Goal: Task Accomplishment & Management: Manage account settings

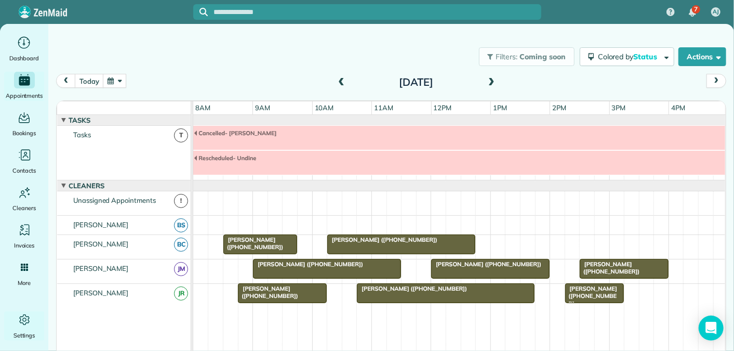
scroll to position [9, 0]
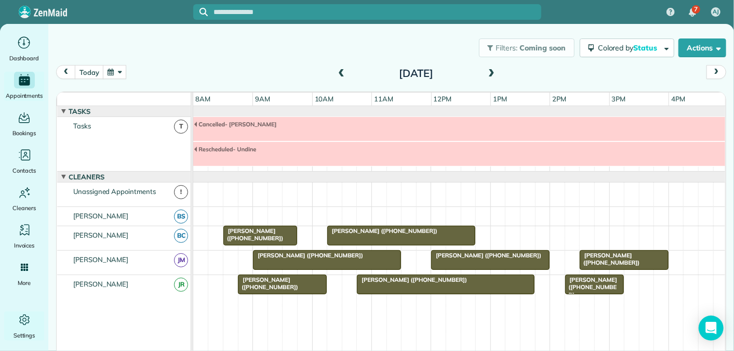
click at [340, 73] on span at bounding box center [341, 73] width 11 height 9
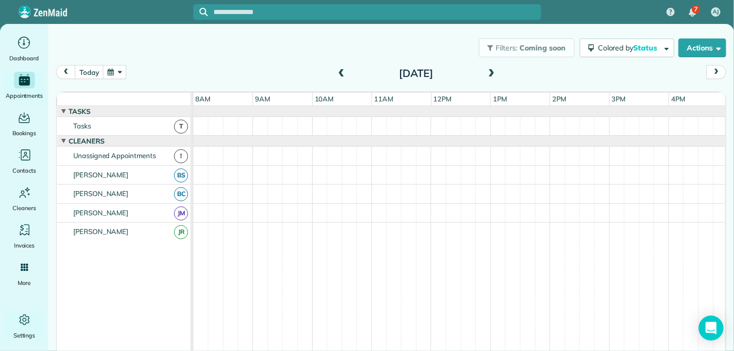
click at [490, 72] on span at bounding box center [491, 73] width 11 height 9
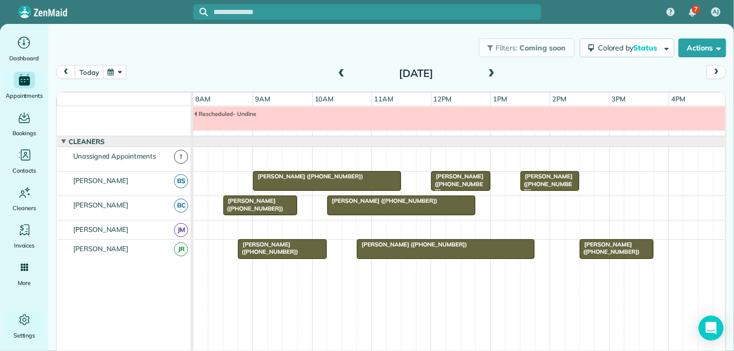
scroll to position [0, 0]
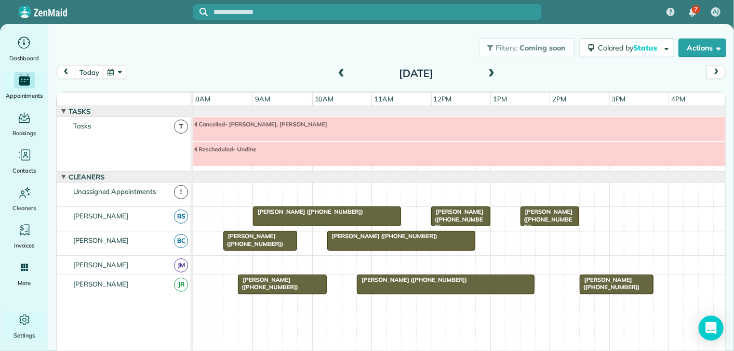
click at [493, 70] on span at bounding box center [491, 73] width 11 height 9
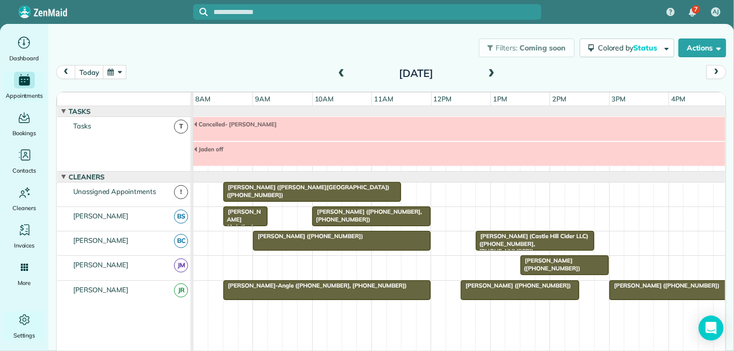
scroll to position [35, 0]
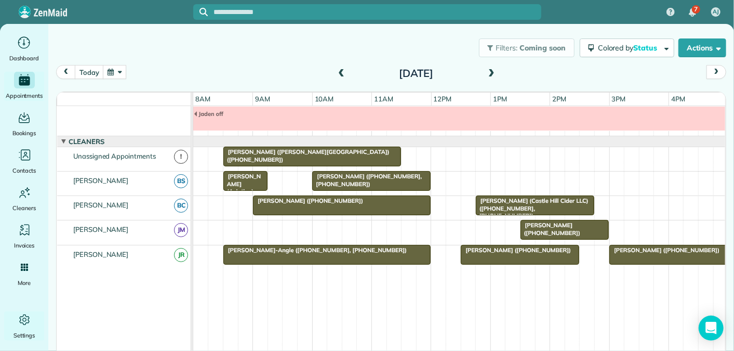
click at [340, 73] on span at bounding box center [341, 73] width 11 height 9
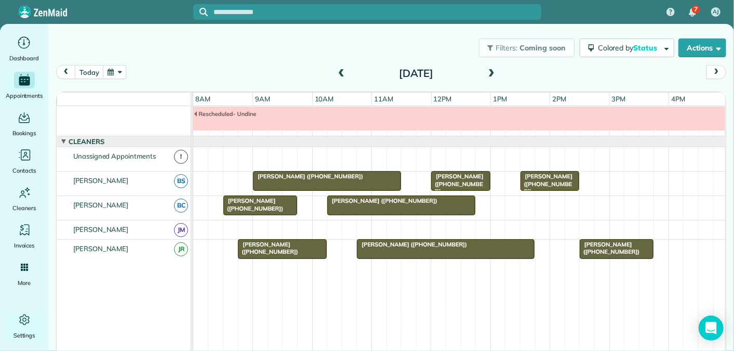
click at [341, 74] on span at bounding box center [341, 73] width 11 height 9
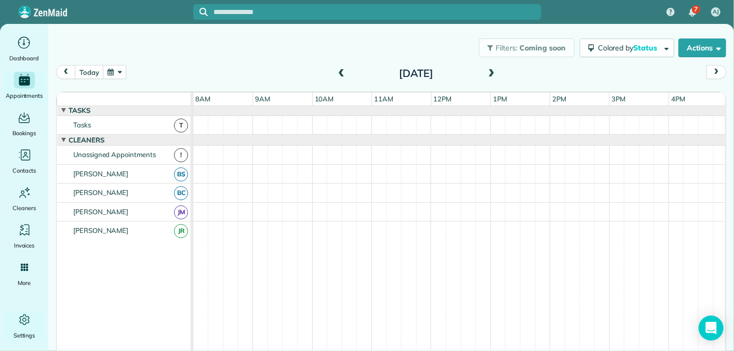
scroll to position [0, 0]
click at [493, 74] on span at bounding box center [491, 73] width 11 height 9
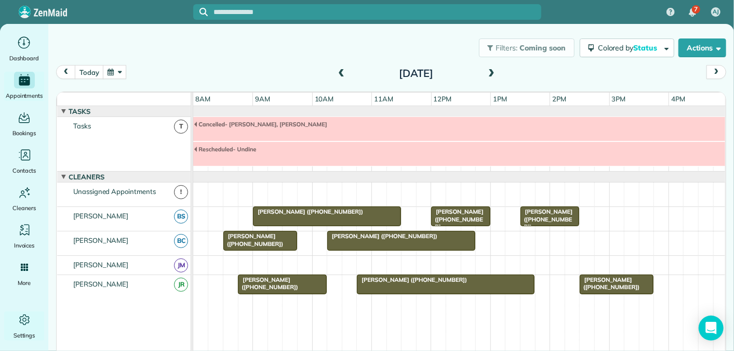
scroll to position [35, 0]
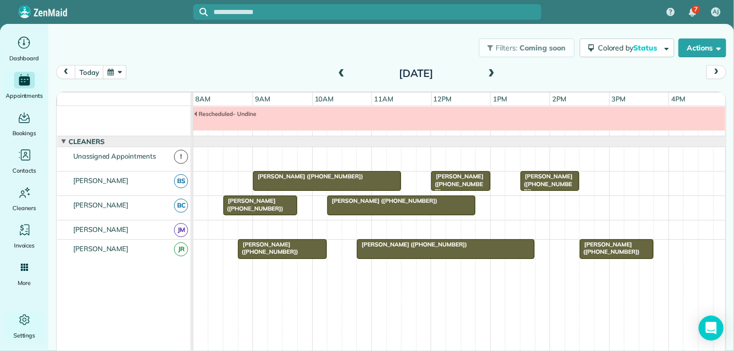
click at [497, 73] on div "[DATE]" at bounding box center [416, 73] width 166 height 17
click at [488, 72] on span at bounding box center [491, 73] width 11 height 9
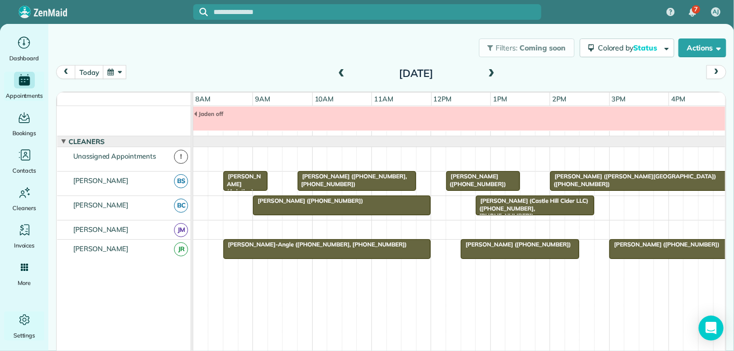
click at [342, 73] on span at bounding box center [341, 73] width 11 height 9
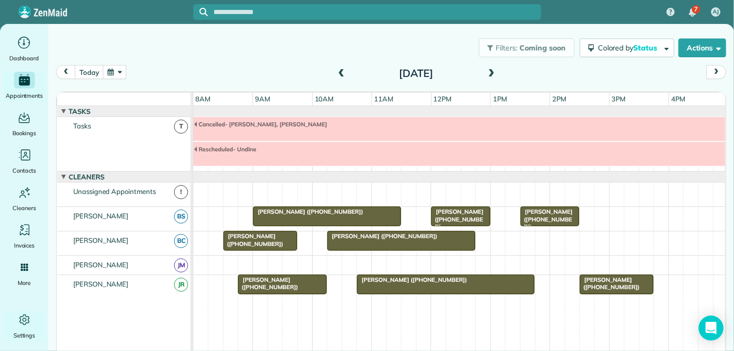
scroll to position [0, 0]
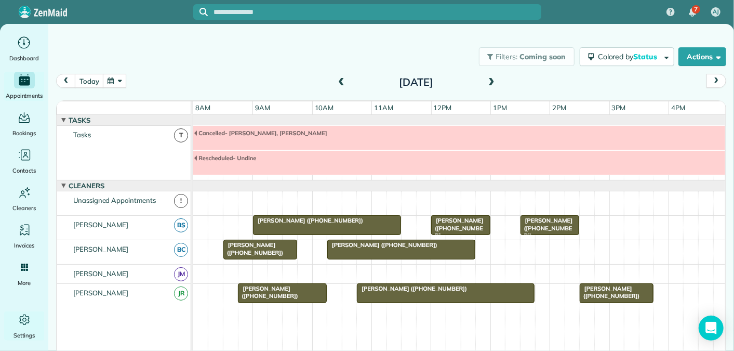
click at [491, 81] on span at bounding box center [491, 82] width 11 height 9
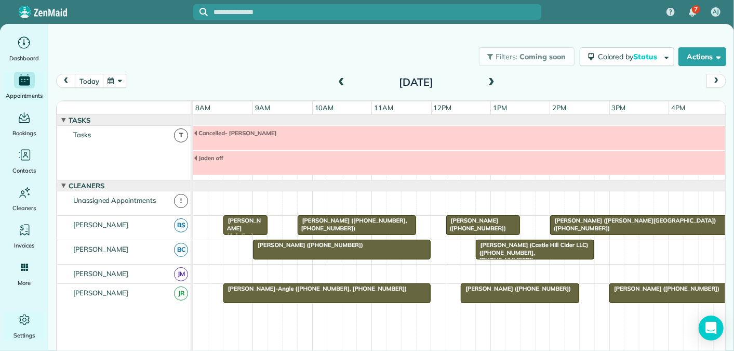
scroll to position [35, 0]
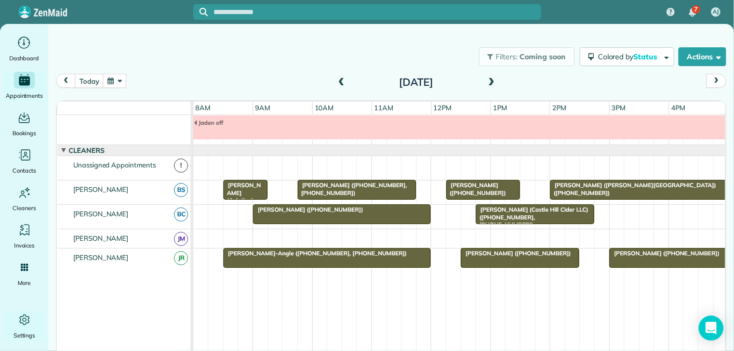
click at [338, 79] on span at bounding box center [341, 82] width 11 height 9
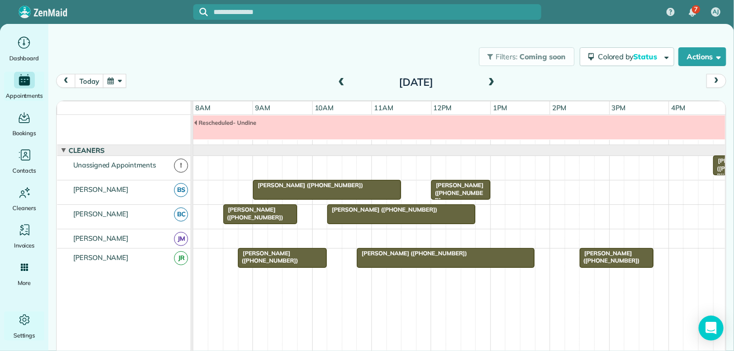
click at [492, 82] on span at bounding box center [491, 82] width 11 height 9
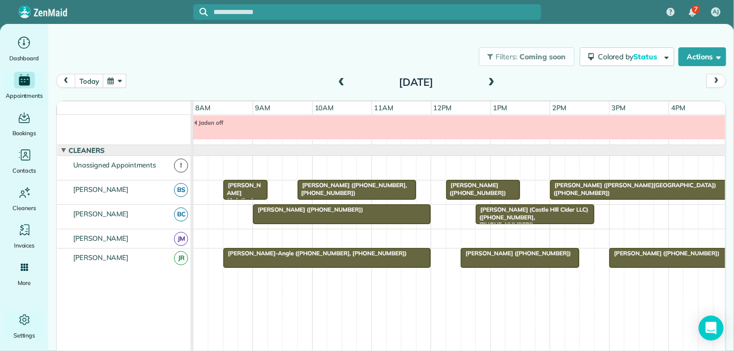
scroll to position [0, 0]
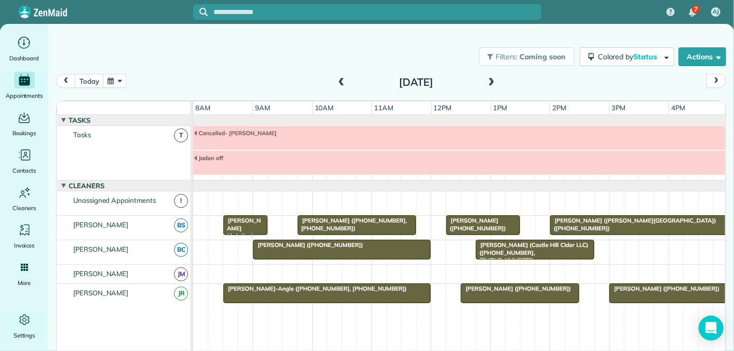
click at [490, 80] on span at bounding box center [491, 82] width 11 height 9
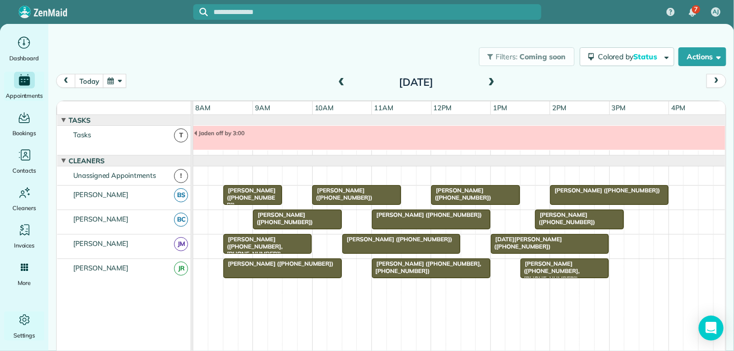
click at [494, 82] on span at bounding box center [491, 82] width 11 height 9
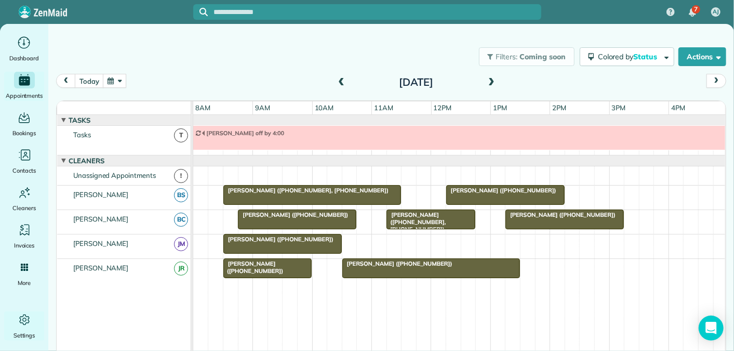
click at [340, 83] on span at bounding box center [341, 82] width 11 height 9
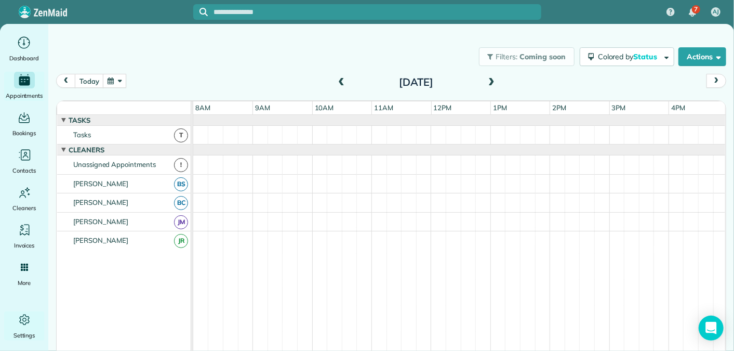
scroll to position [11, 0]
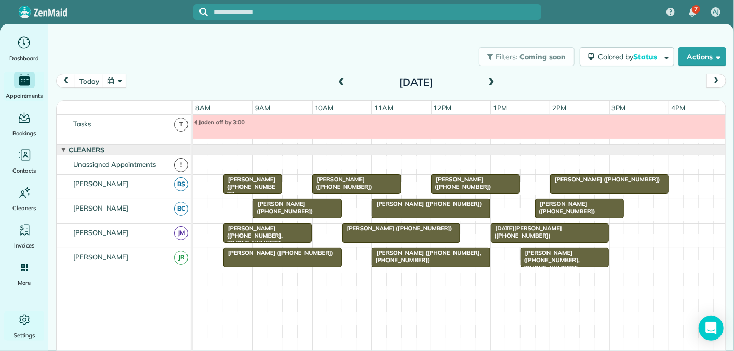
click at [336, 81] on span at bounding box center [341, 82] width 11 height 9
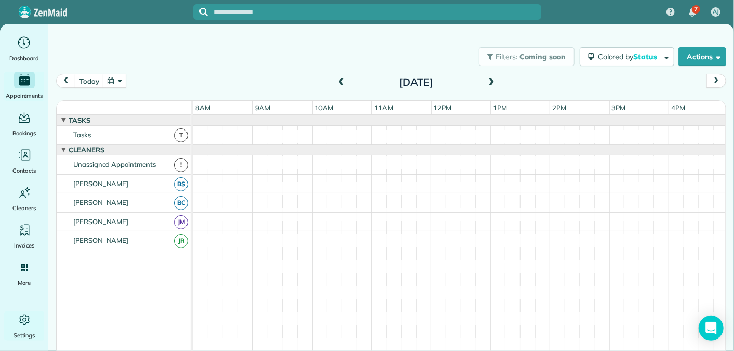
scroll to position [35, 0]
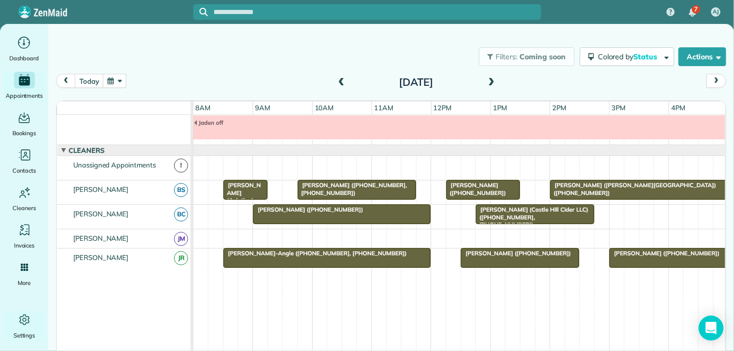
click at [336, 81] on span at bounding box center [341, 82] width 11 height 9
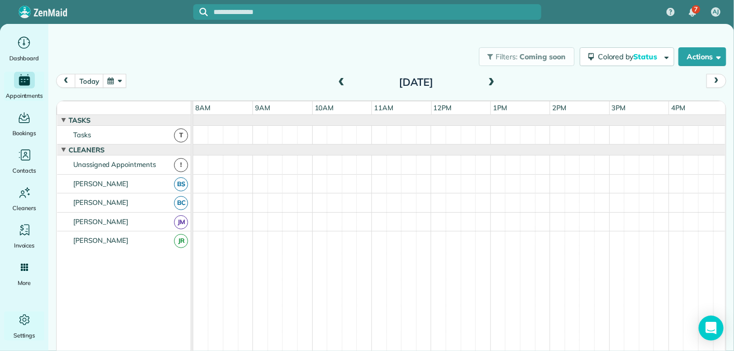
scroll to position [0, 0]
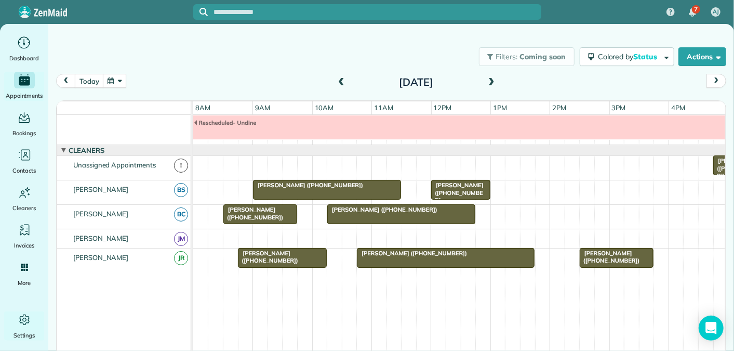
click at [488, 80] on span at bounding box center [491, 82] width 11 height 9
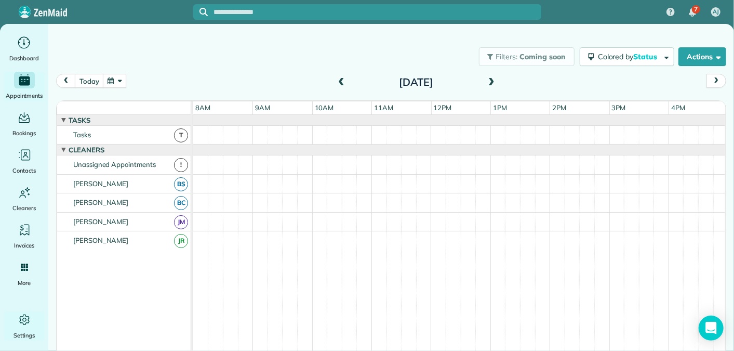
click at [338, 82] on span at bounding box center [341, 82] width 11 height 9
click at [497, 80] on div "[DATE]" at bounding box center [416, 82] width 166 height 17
click at [489, 80] on span at bounding box center [491, 82] width 11 height 9
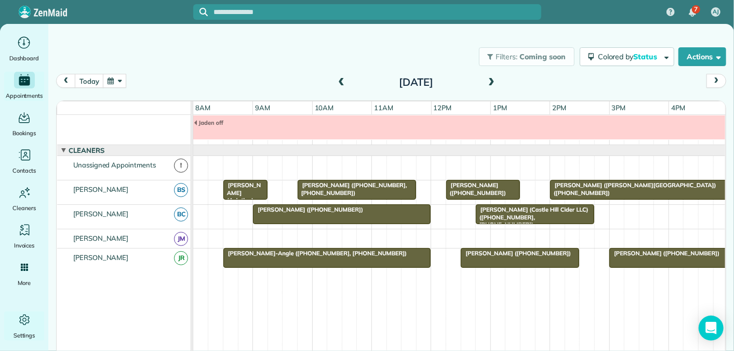
click at [495, 81] on span at bounding box center [491, 82] width 11 height 9
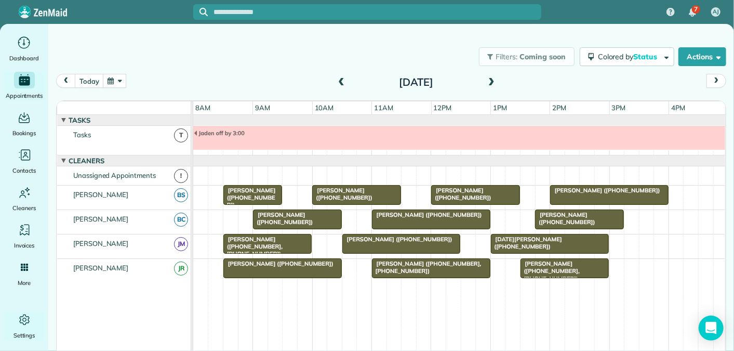
click at [491, 81] on span at bounding box center [491, 82] width 11 height 9
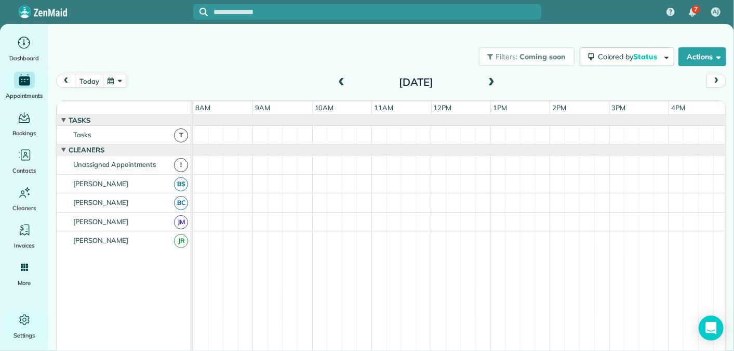
scroll to position [11, 0]
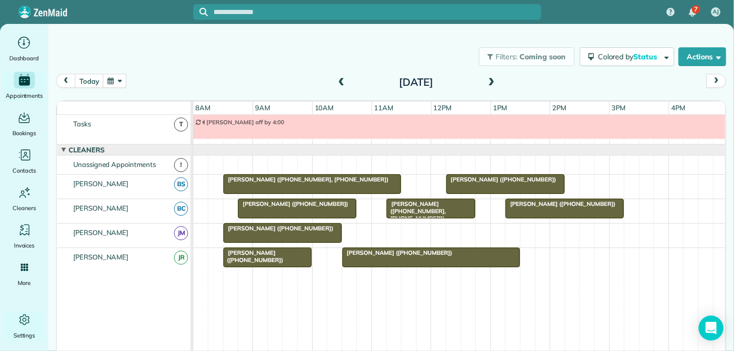
click at [339, 82] on span at bounding box center [341, 82] width 11 height 9
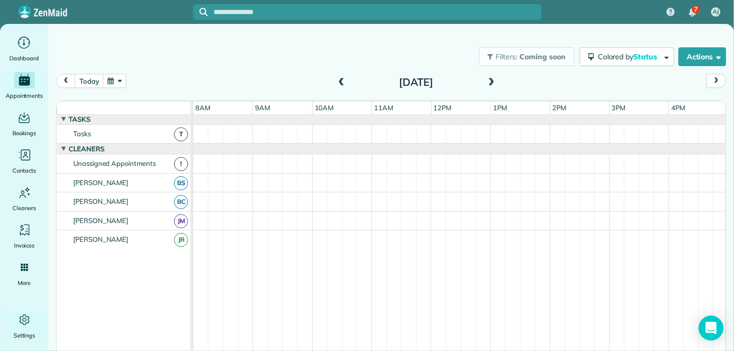
scroll to position [0, 0]
click at [339, 82] on span at bounding box center [341, 82] width 11 height 9
click at [341, 82] on span at bounding box center [341, 82] width 11 height 9
click at [490, 78] on span at bounding box center [491, 82] width 11 height 9
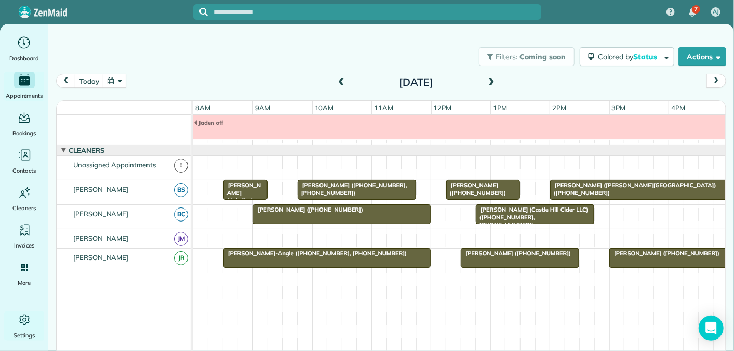
scroll to position [35, 0]
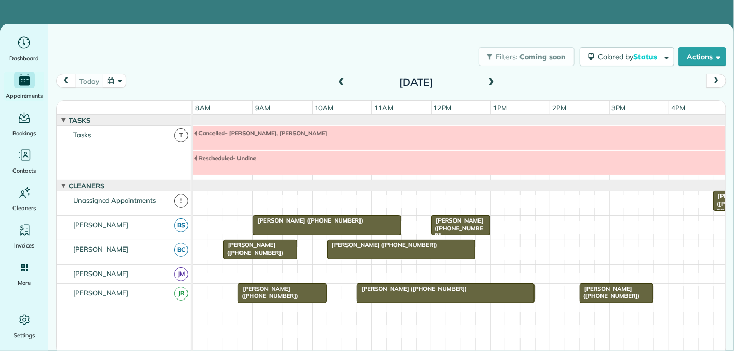
scroll to position [35, 0]
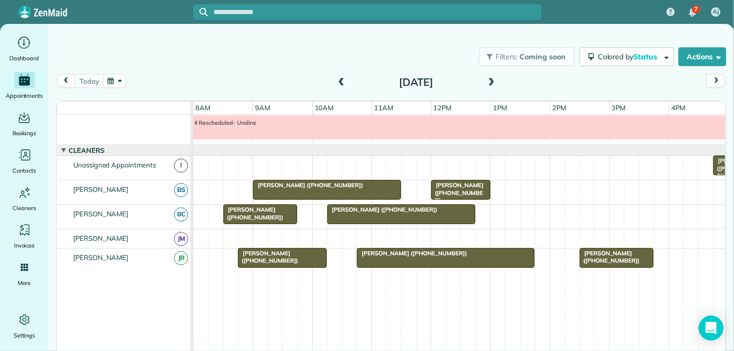
click at [495, 83] on span at bounding box center [491, 82] width 11 height 9
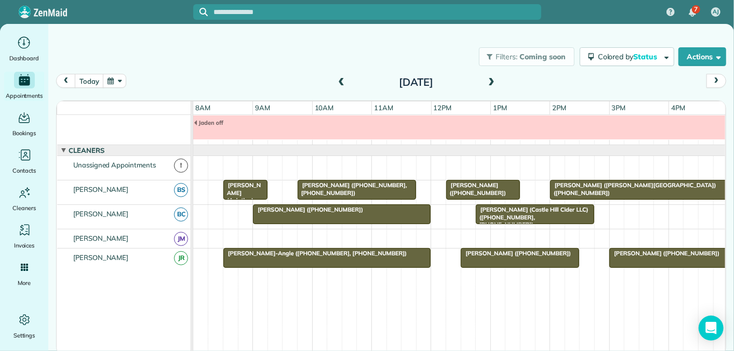
click at [339, 80] on span at bounding box center [341, 82] width 11 height 9
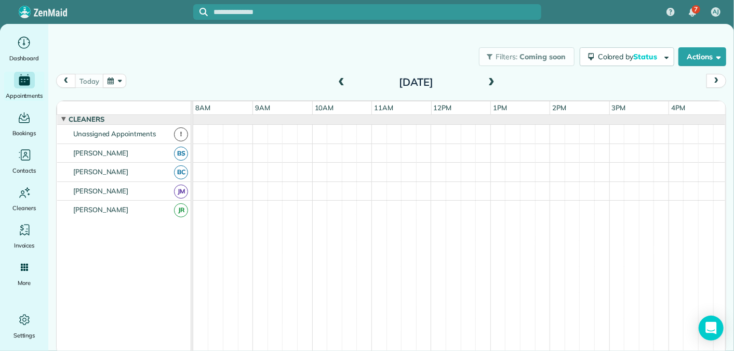
scroll to position [0, 0]
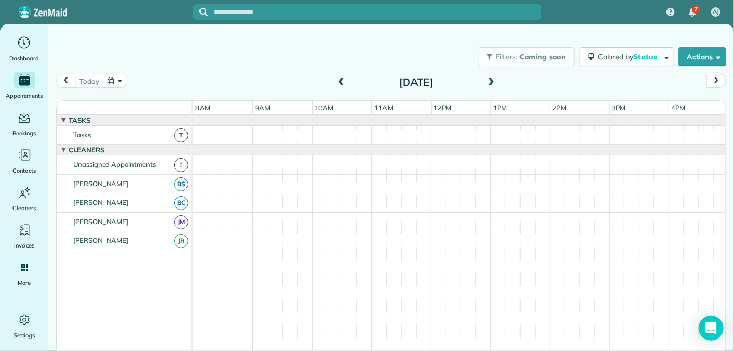
click at [491, 82] on span at bounding box center [491, 82] width 11 height 9
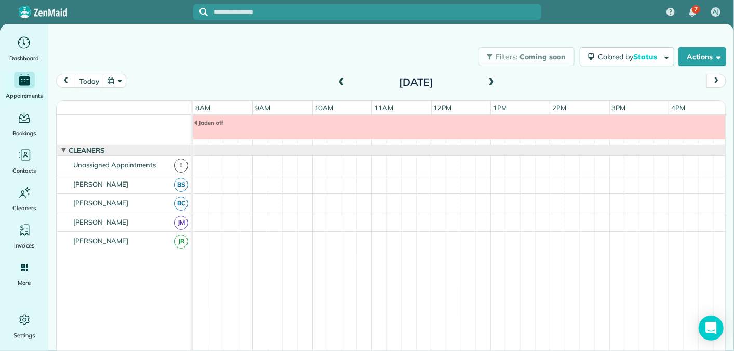
click at [342, 82] on span at bounding box center [341, 82] width 11 height 9
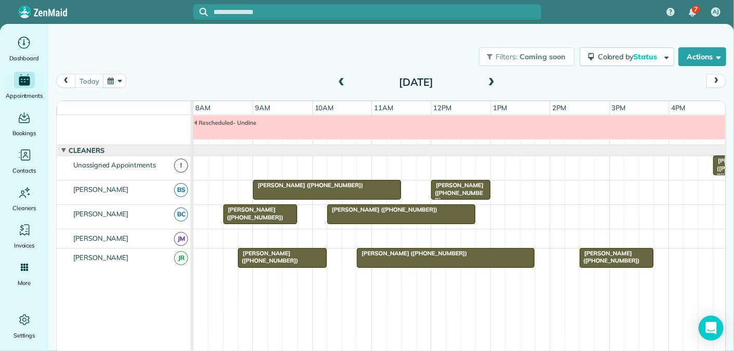
click at [489, 85] on span at bounding box center [491, 82] width 11 height 9
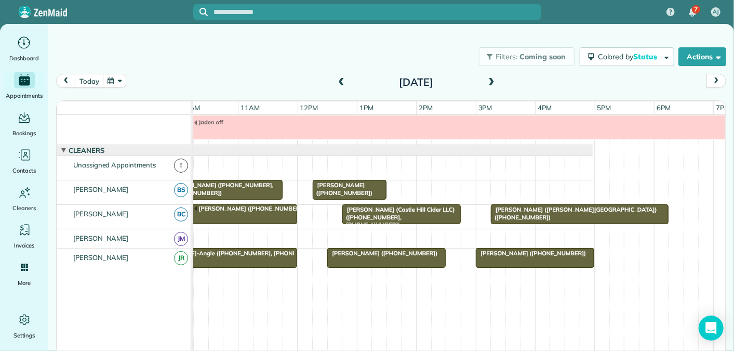
scroll to position [0, 143]
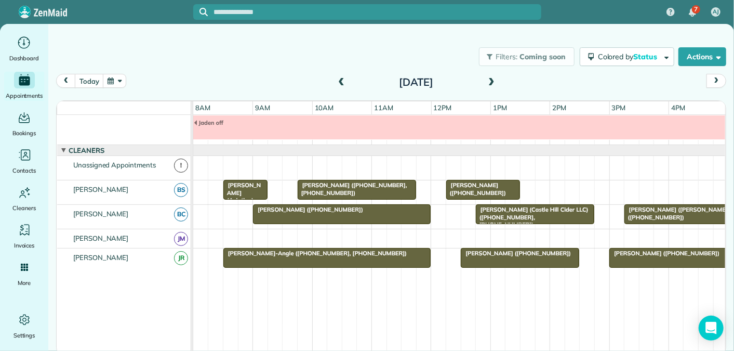
click at [261, 85] on div "[DATE] [DATE]" at bounding box center [391, 84] width 670 height 20
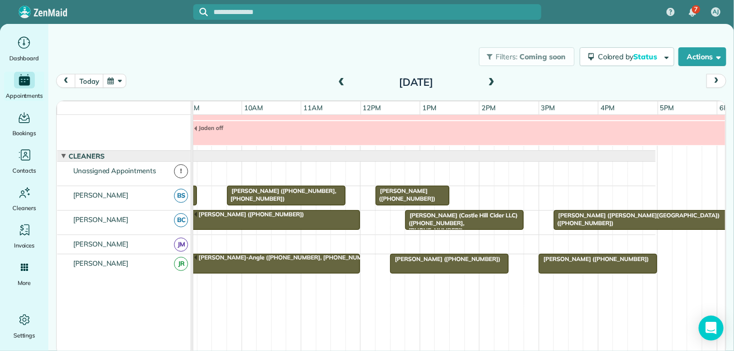
click at [395, 192] on span "[PERSON_NAME] ([PHONE_NUMBER])" at bounding box center [405, 194] width 61 height 15
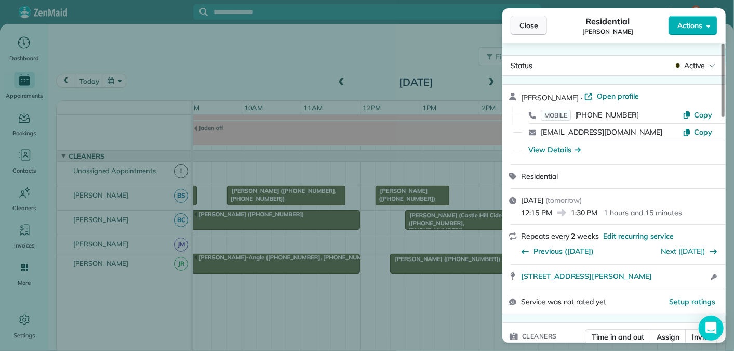
click at [529, 26] on span "Close" at bounding box center [529, 25] width 19 height 10
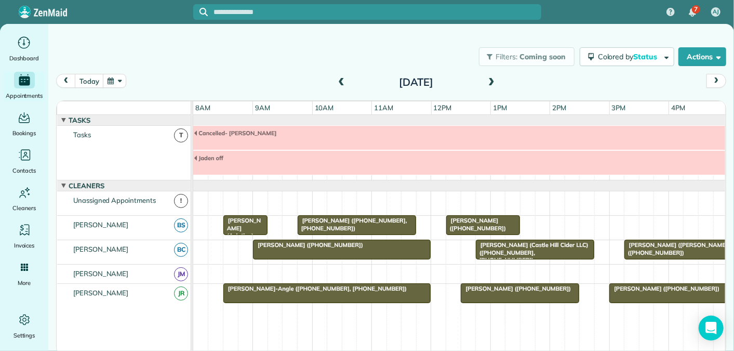
click at [494, 81] on span at bounding box center [491, 82] width 11 height 9
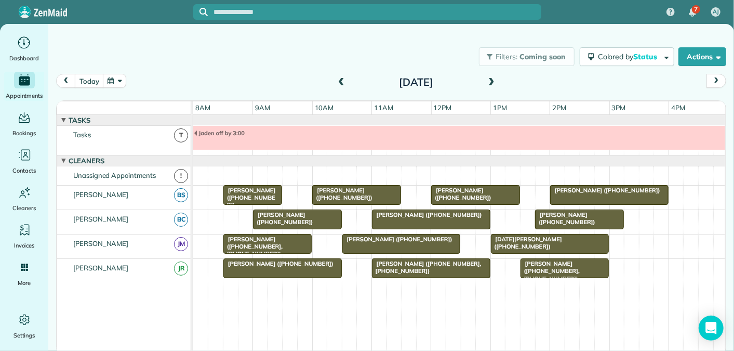
click at [340, 84] on span at bounding box center [341, 82] width 11 height 9
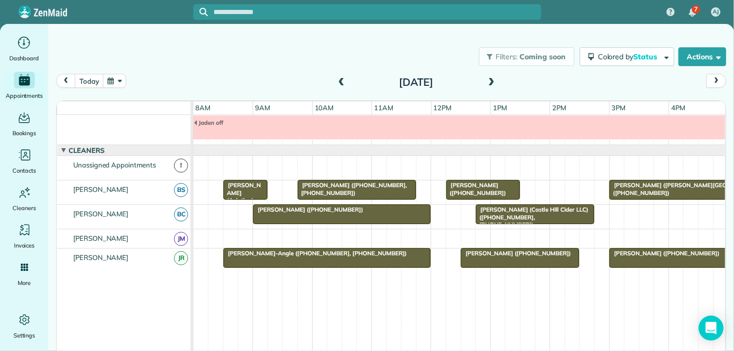
click at [489, 82] on span at bounding box center [491, 82] width 11 height 9
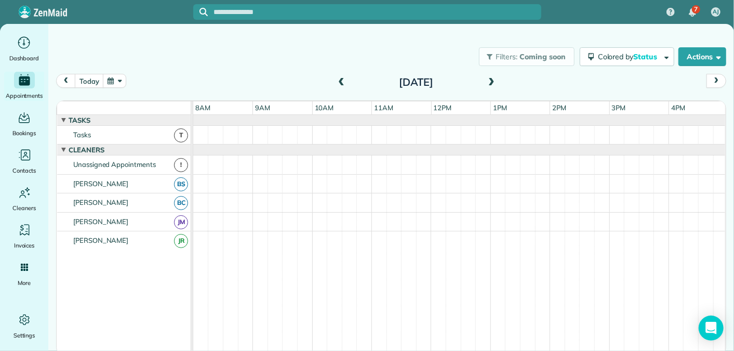
scroll to position [11, 0]
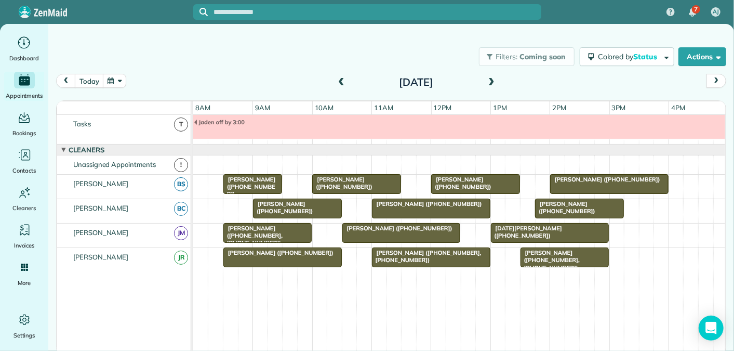
click at [490, 82] on span at bounding box center [491, 82] width 11 height 9
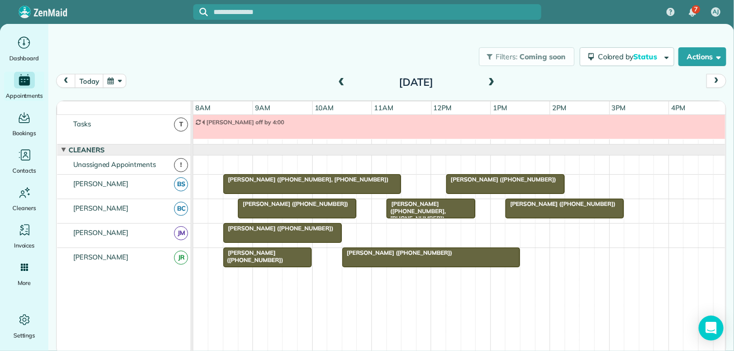
scroll to position [0, 0]
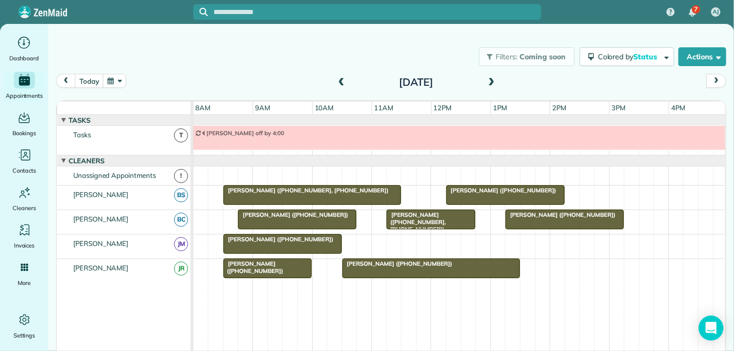
click at [491, 82] on span at bounding box center [491, 82] width 11 height 9
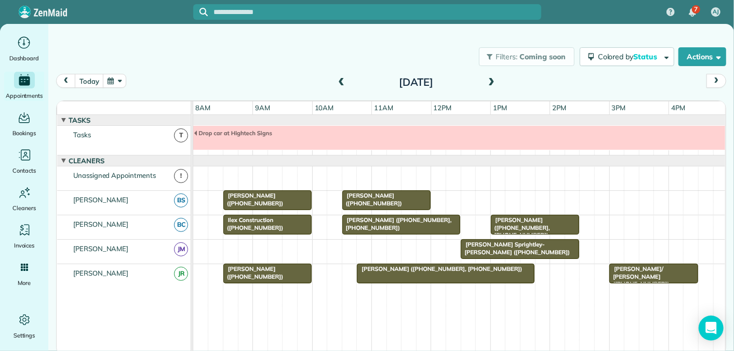
click at [342, 81] on span at bounding box center [341, 82] width 11 height 9
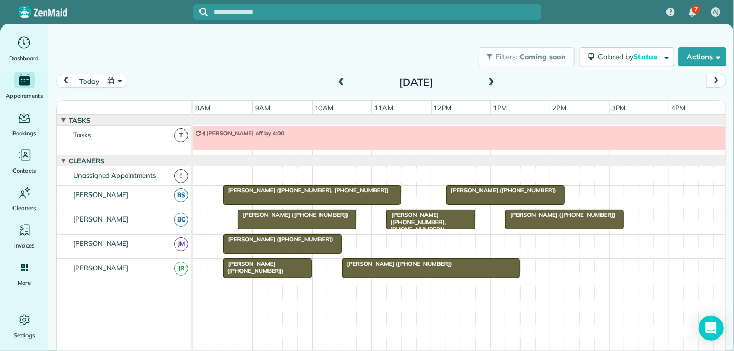
scroll to position [11, 0]
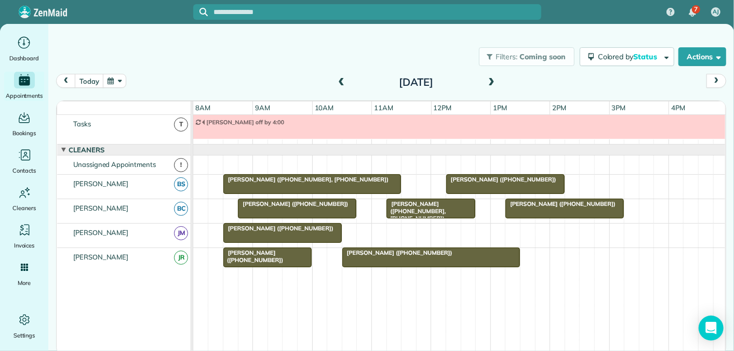
click at [345, 83] on span at bounding box center [341, 82] width 11 height 9
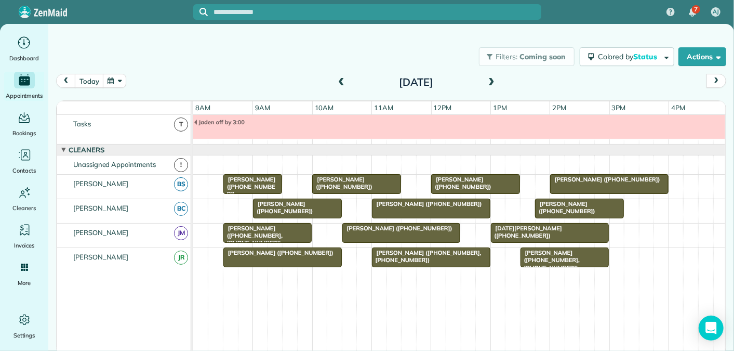
click at [336, 83] on span at bounding box center [341, 82] width 11 height 9
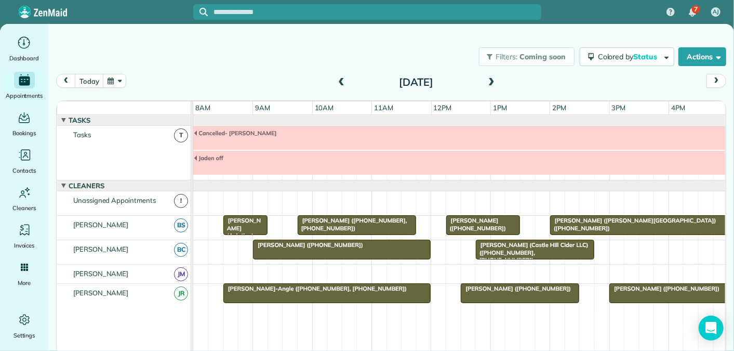
scroll to position [35, 0]
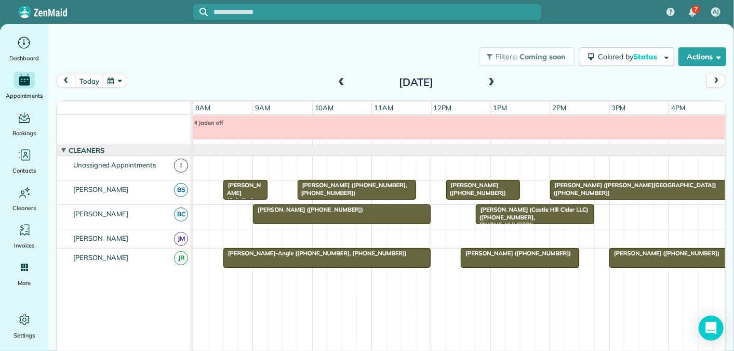
click at [493, 82] on span at bounding box center [491, 82] width 11 height 9
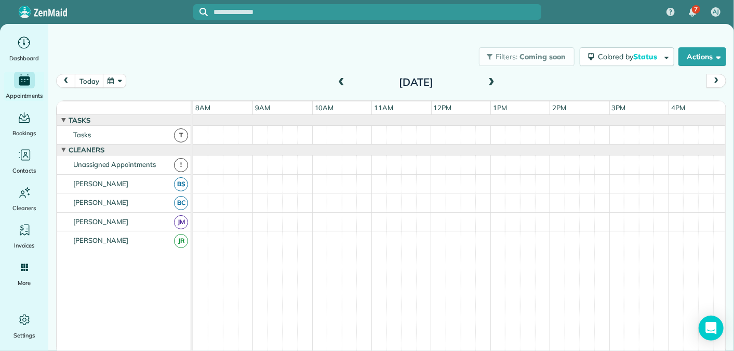
scroll to position [11, 0]
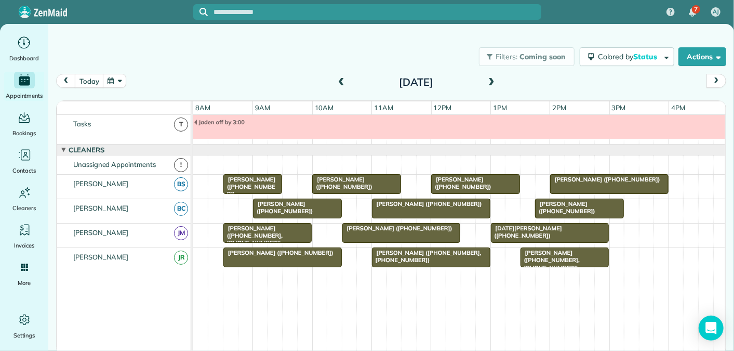
click at [493, 82] on span at bounding box center [491, 82] width 11 height 9
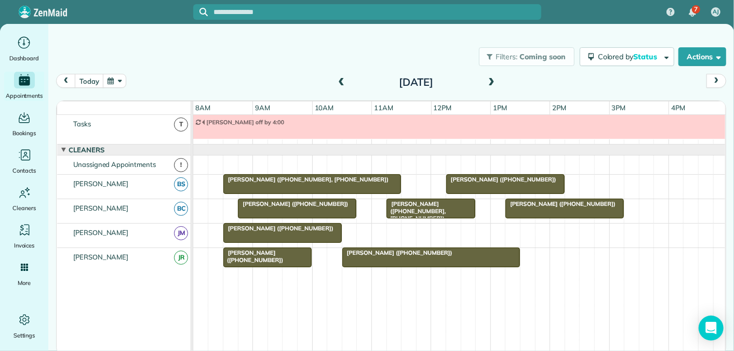
click at [316, 230] on div at bounding box center [282, 232] width 117 height 19
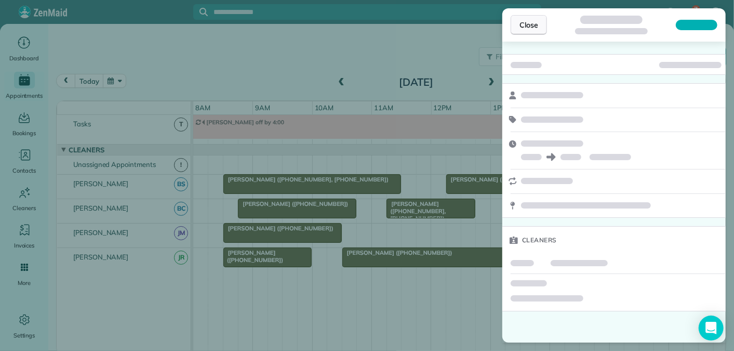
click at [537, 28] on span "Close" at bounding box center [529, 25] width 19 height 10
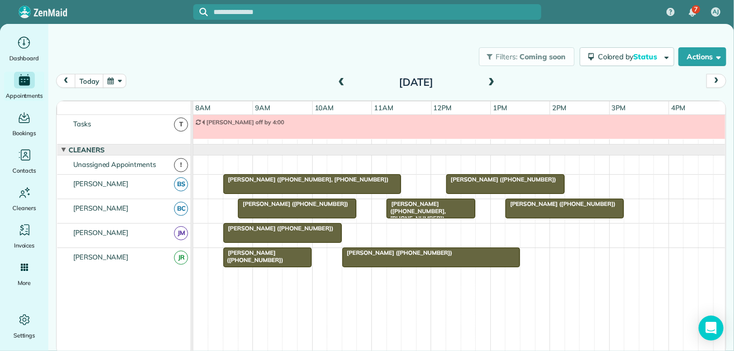
click at [282, 231] on div at bounding box center [282, 232] width 117 height 19
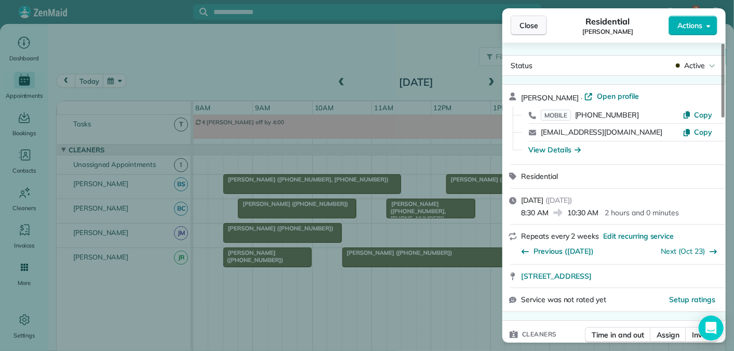
click at [534, 29] on span "Close" at bounding box center [529, 25] width 19 height 10
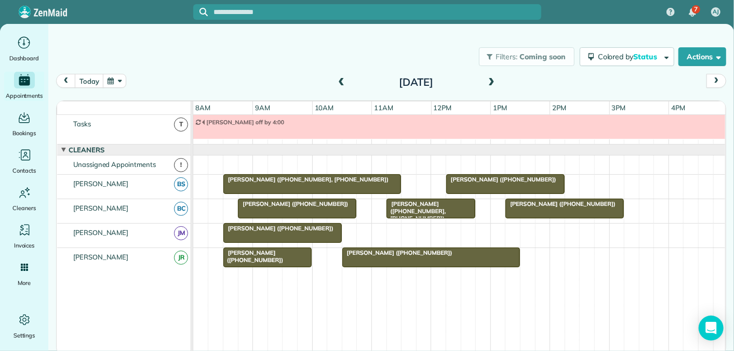
click at [488, 178] on span "[PERSON_NAME] ([PHONE_NUMBER])" at bounding box center [501, 179] width 111 height 7
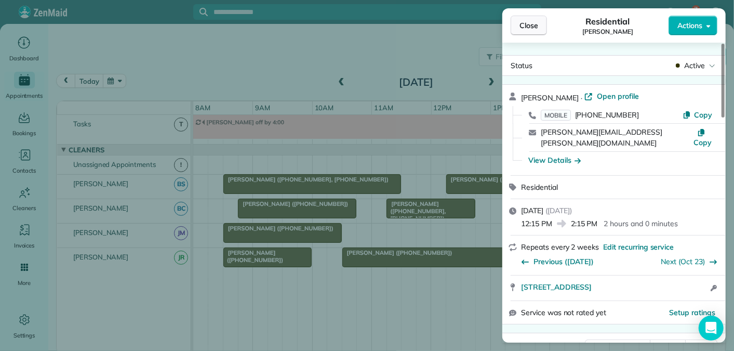
click at [533, 23] on span "Close" at bounding box center [529, 25] width 19 height 10
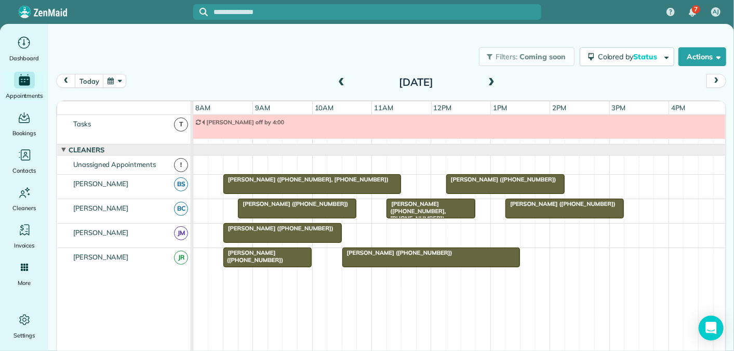
click at [487, 178] on span "[PERSON_NAME] ([PHONE_NUMBER])" at bounding box center [501, 179] width 111 height 7
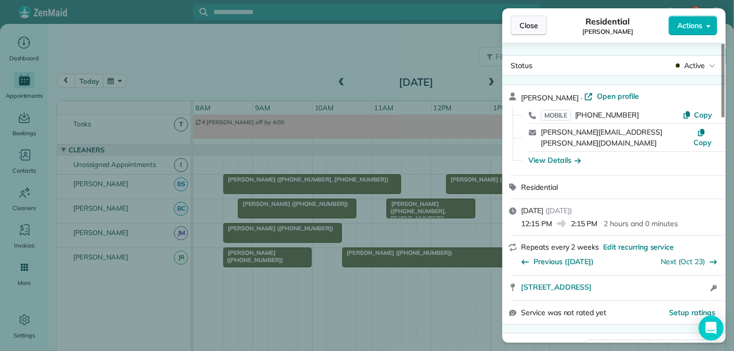
click at [531, 24] on span "Close" at bounding box center [529, 25] width 19 height 10
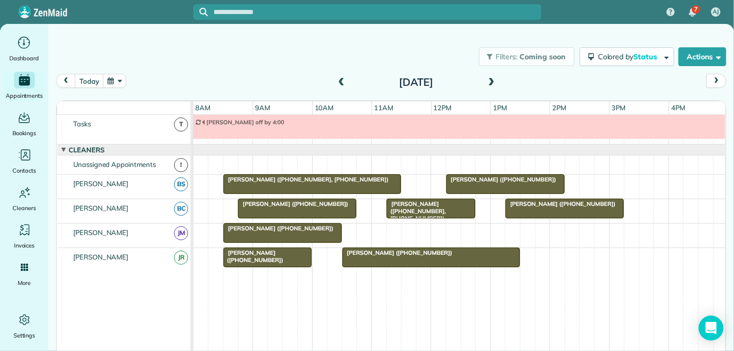
click at [493, 83] on span at bounding box center [491, 82] width 11 height 9
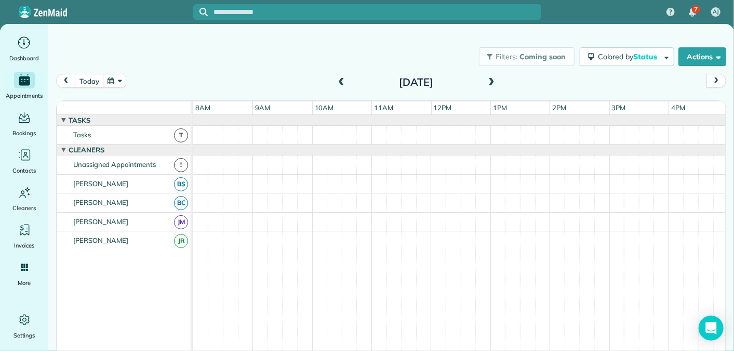
scroll to position [11, 0]
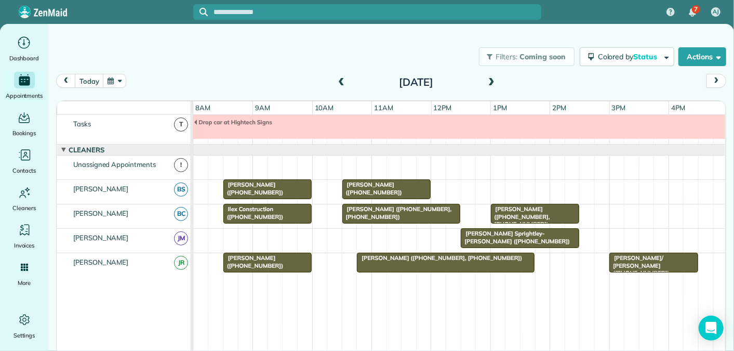
click at [635, 257] on span "[PERSON_NAME]/ [PERSON_NAME] ([PHONE_NUMBER])" at bounding box center [639, 265] width 61 height 22
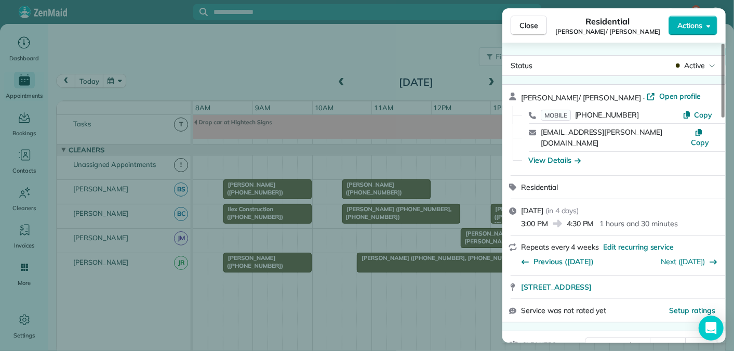
click at [587, 139] on div "[EMAIL_ADDRESS][PERSON_NAME][DOMAIN_NAME] Copy" at bounding box center [620, 138] width 198 height 28
click at [535, 24] on span "Close" at bounding box center [529, 25] width 19 height 10
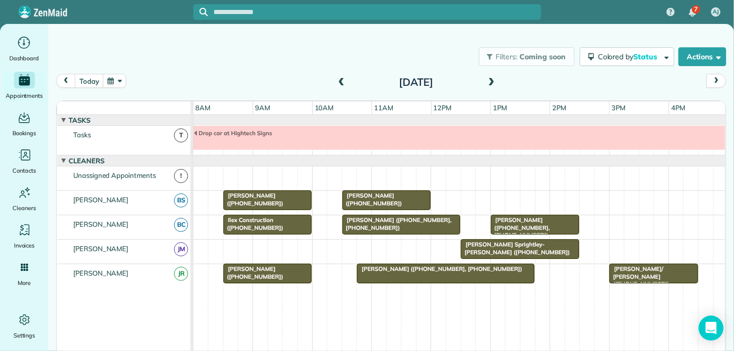
click at [340, 82] on span at bounding box center [341, 82] width 11 height 9
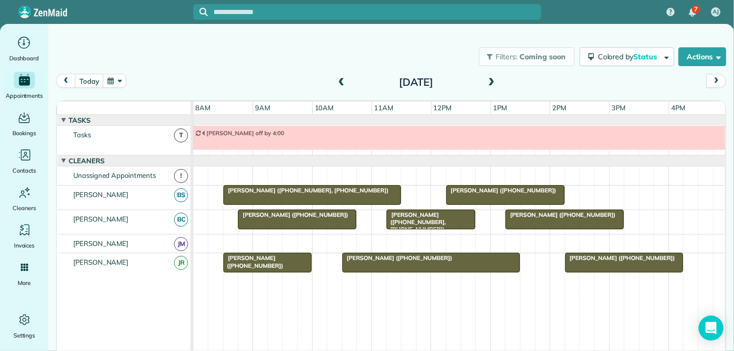
scroll to position [11, 0]
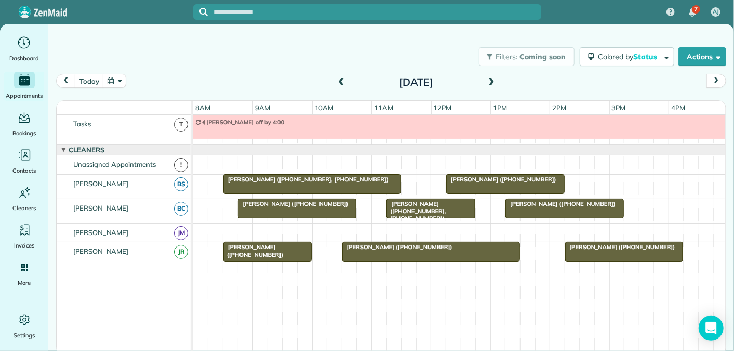
click at [340, 82] on span at bounding box center [341, 82] width 11 height 9
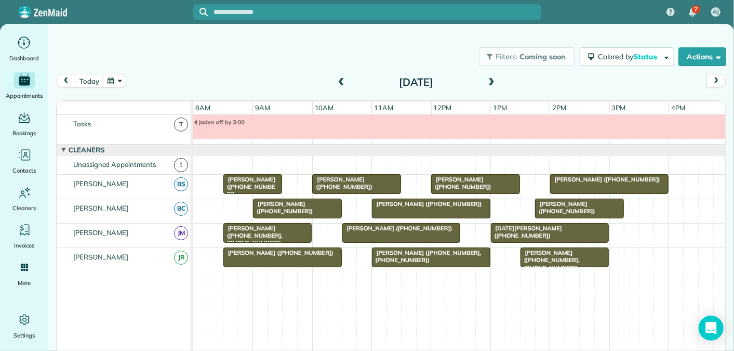
scroll to position [0, 0]
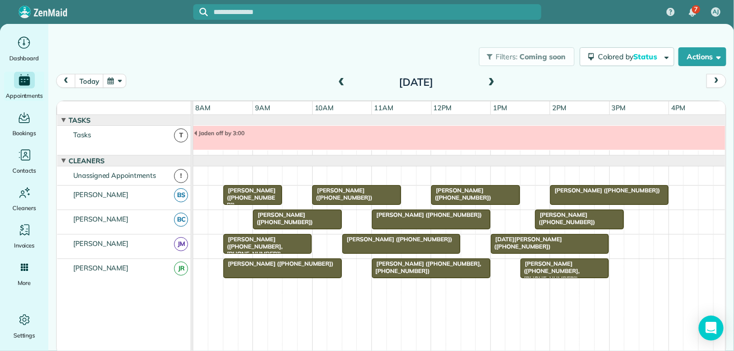
click at [340, 81] on span at bounding box center [341, 82] width 11 height 9
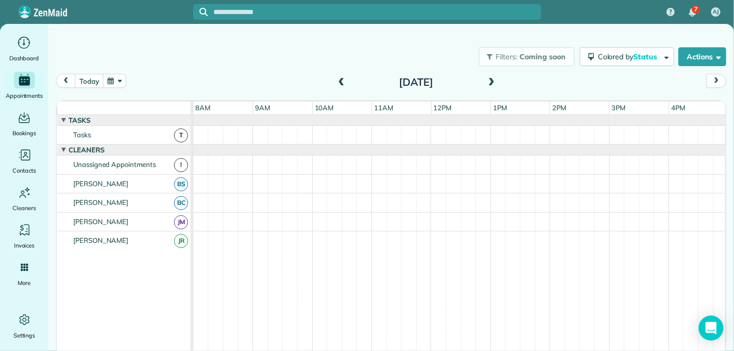
scroll to position [35, 0]
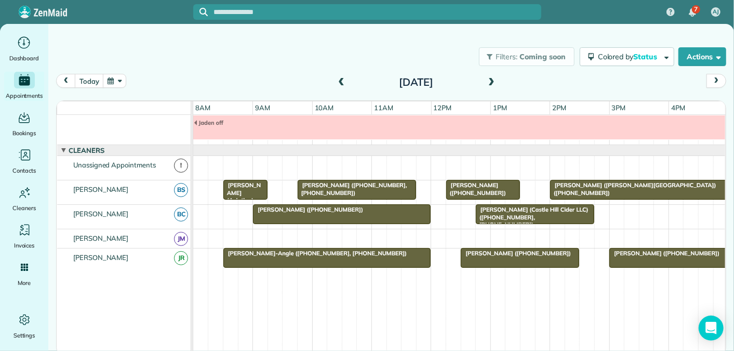
click at [343, 78] on span at bounding box center [341, 82] width 11 height 9
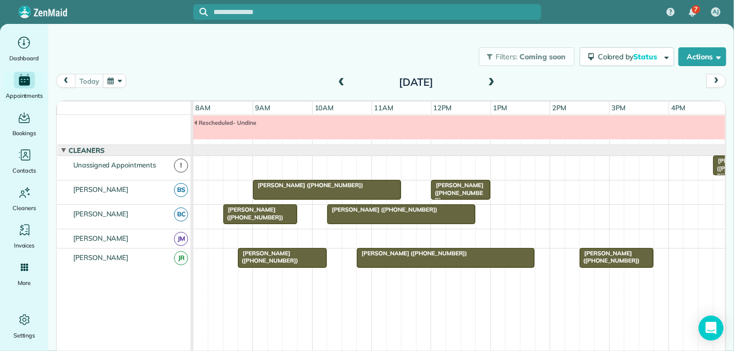
click at [276, 68] on div "Filters: Coming soon Colored by Status Color by Cleaner Color by Team Color by …" at bounding box center [391, 56] width 686 height 34
click at [340, 84] on span at bounding box center [341, 82] width 11 height 9
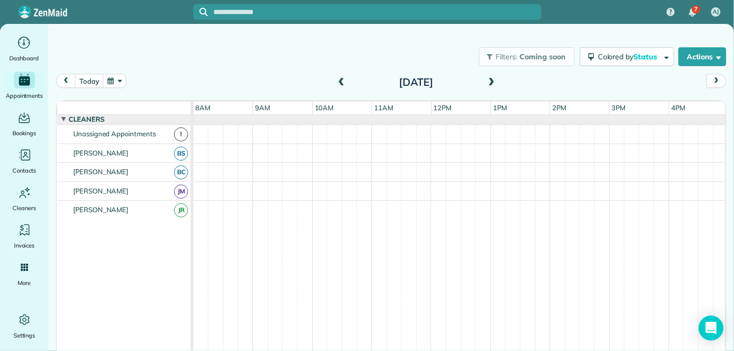
scroll to position [0, 0]
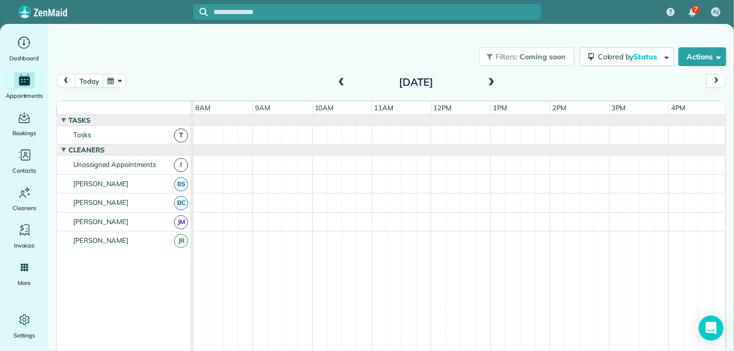
click at [489, 82] on span at bounding box center [491, 82] width 11 height 9
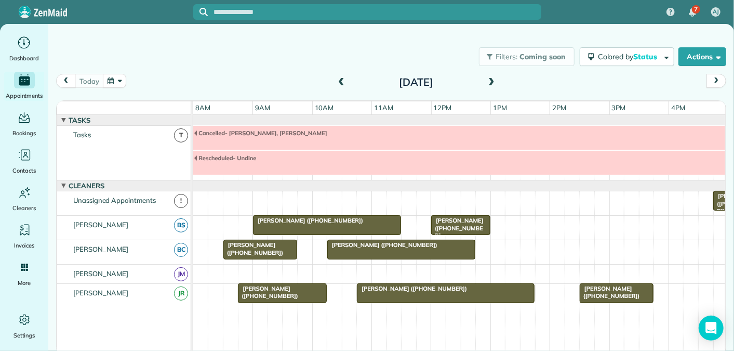
click at [491, 81] on span at bounding box center [491, 82] width 11 height 9
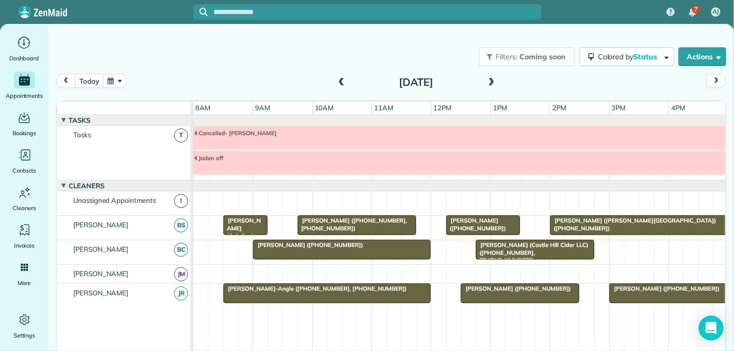
scroll to position [35, 0]
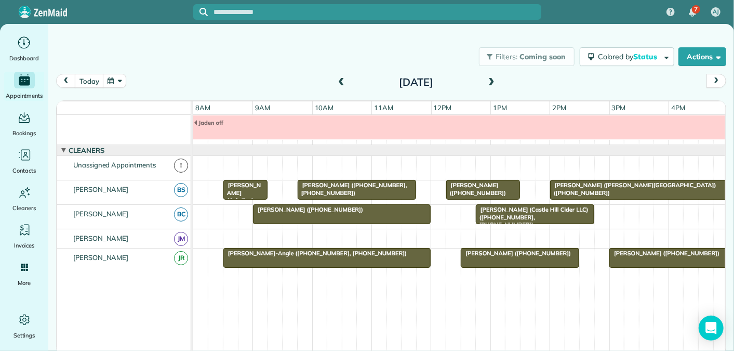
click at [338, 82] on span at bounding box center [341, 82] width 11 height 9
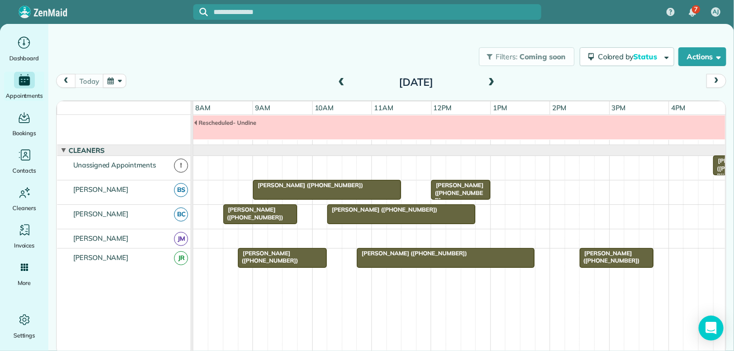
click at [491, 80] on span at bounding box center [491, 82] width 11 height 9
